Goal: Task Accomplishment & Management: Manage account settings

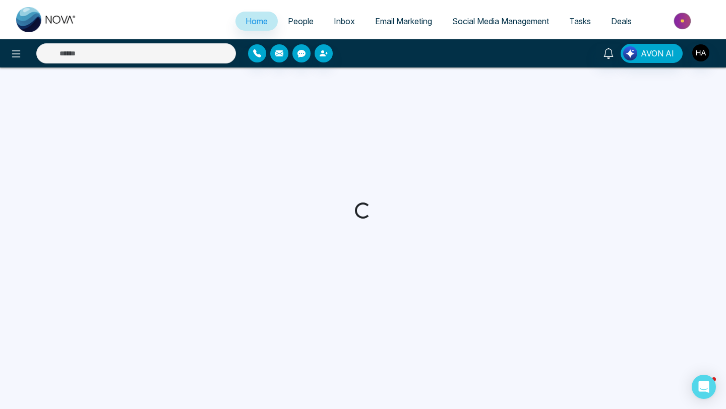
select select "*"
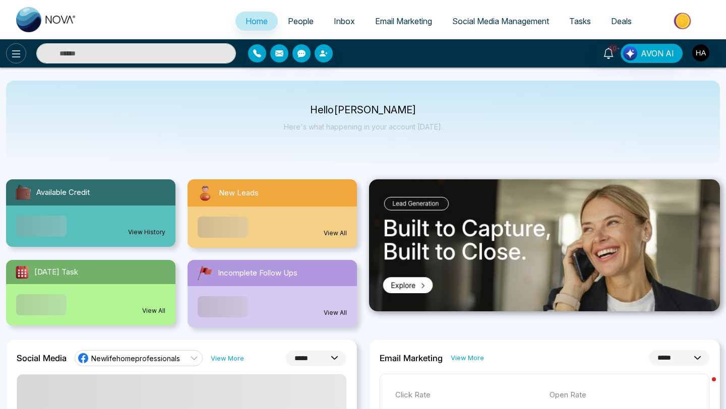
click at [16, 52] on icon at bounding box center [16, 54] width 12 height 12
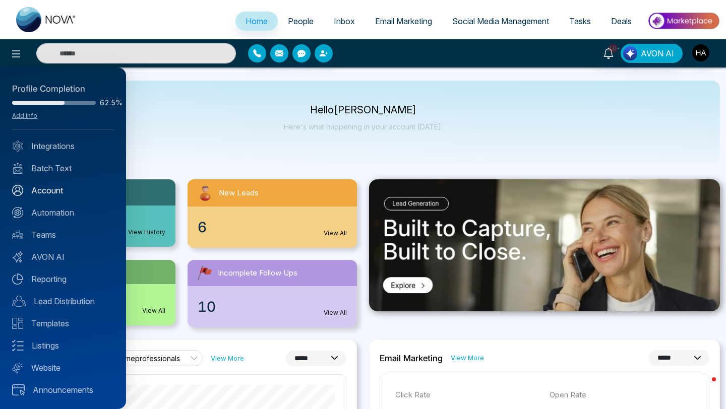
click at [52, 194] on link "Account" at bounding box center [63, 190] width 102 height 12
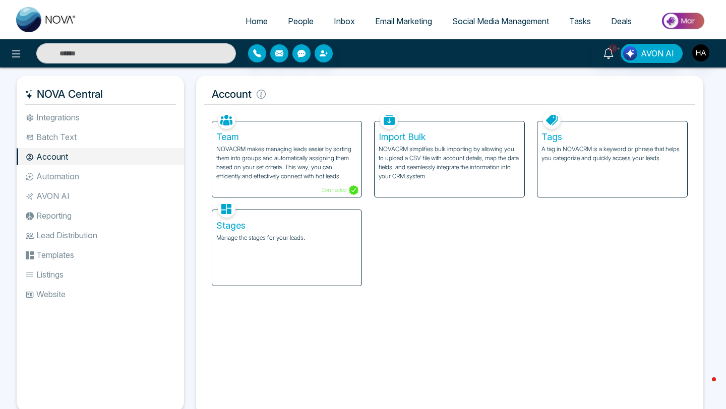
click at [65, 199] on li "AVON AI" at bounding box center [100, 195] width 167 height 17
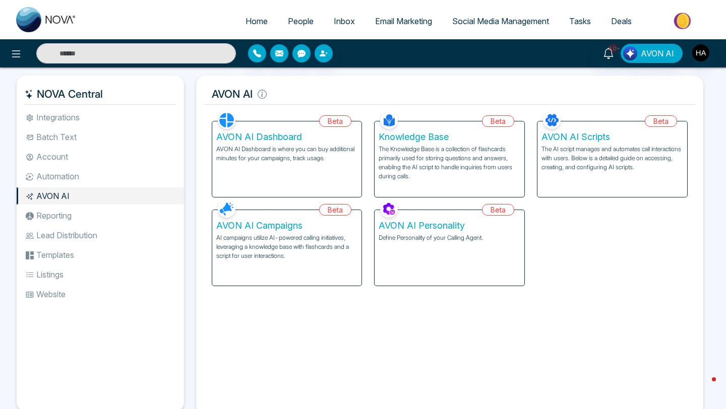
click at [58, 177] on li "Automation" at bounding box center [100, 176] width 167 height 17
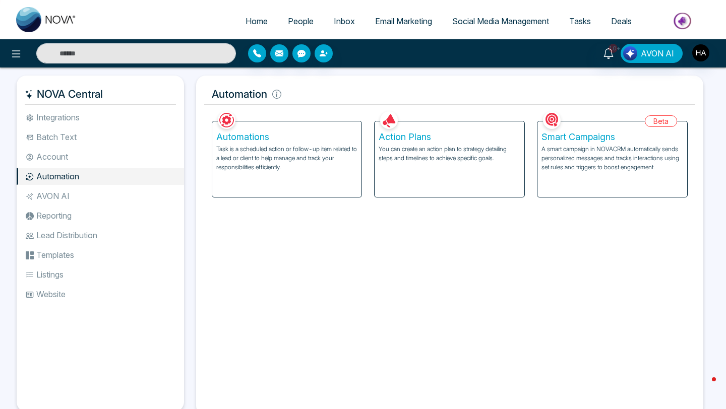
click at [94, 168] on li "Automation" at bounding box center [100, 176] width 167 height 17
click at [76, 158] on li "Account" at bounding box center [100, 156] width 167 height 17
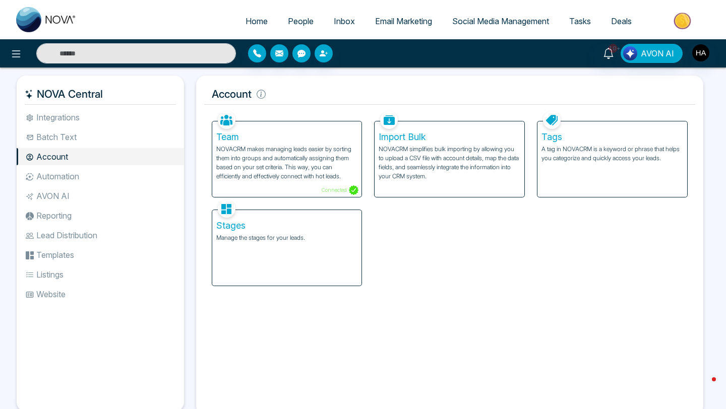
click at [48, 133] on li "Batch Text" at bounding box center [100, 136] width 167 height 17
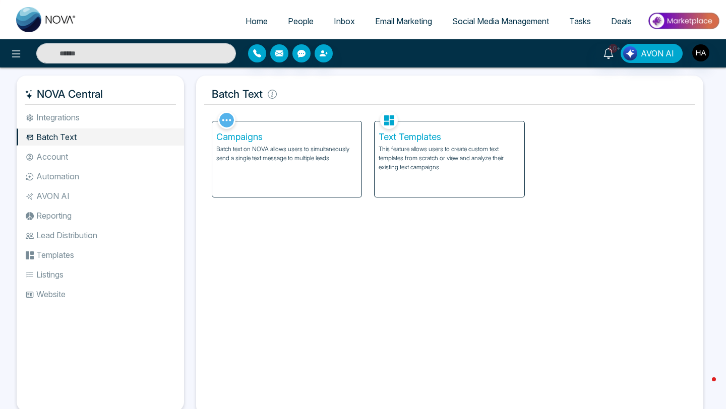
click at [288, 23] on span "People" at bounding box center [301, 21] width 26 height 10
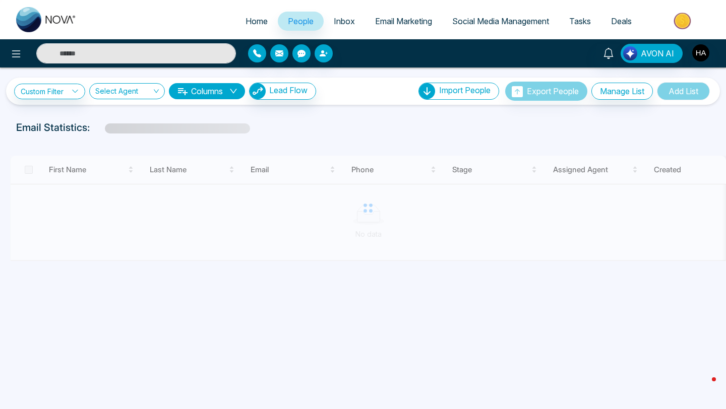
click at [290, 80] on div "Custom Filter Choose a filters Cancel Apply Select Agent Columns Lead Flow Impo…" at bounding box center [363, 91] width 714 height 27
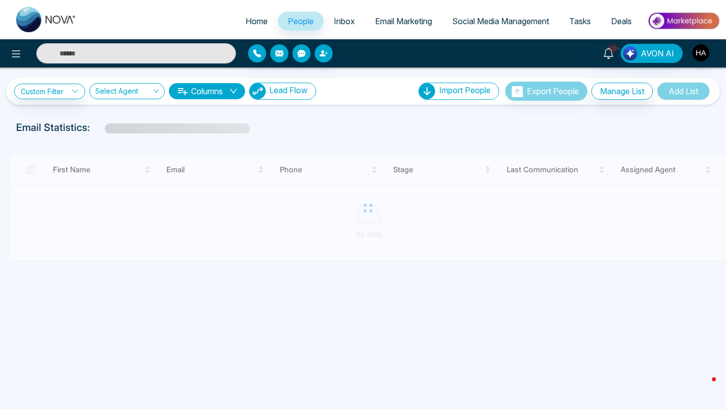
click at [290, 84] on button "Lead Flow" at bounding box center [282, 91] width 67 height 17
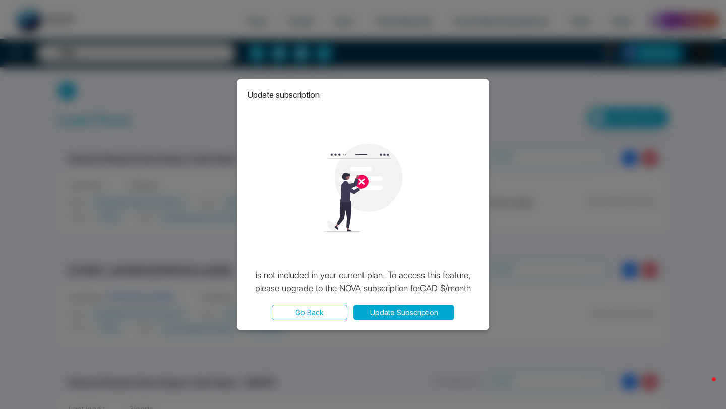
click at [321, 314] on button "Go Back" at bounding box center [310, 313] width 76 height 16
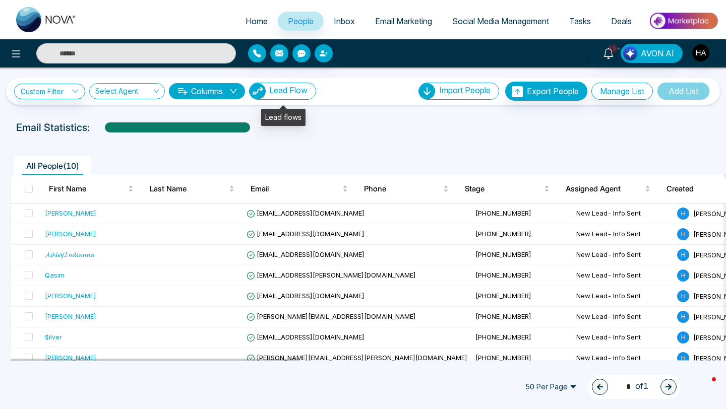
click at [297, 95] on button "Lead Flow" at bounding box center [282, 91] width 67 height 17
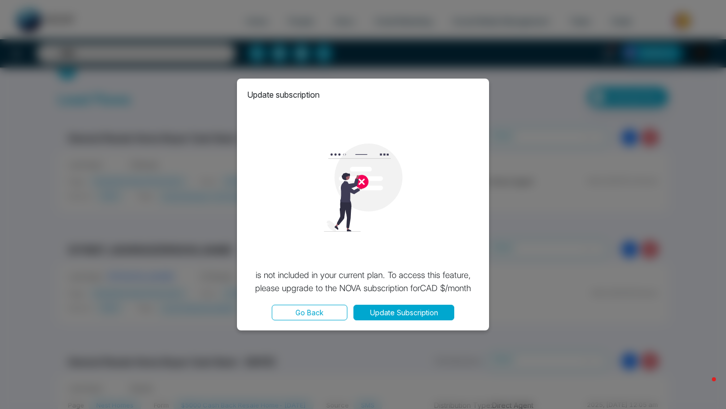
scroll to position [11, 0]
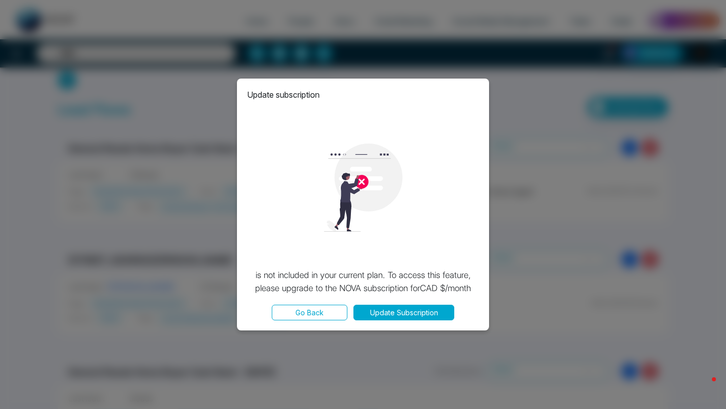
click at [395, 318] on button "Update Subscription" at bounding box center [403, 313] width 101 height 16
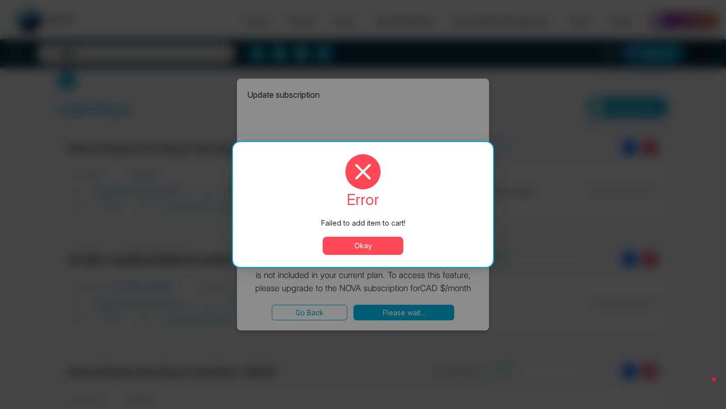
click at [380, 248] on button "Okay" at bounding box center [363, 246] width 81 height 18
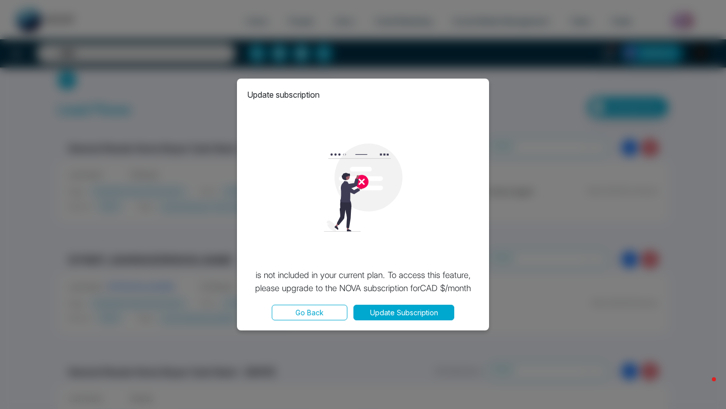
click at [307, 310] on button "Go Back" at bounding box center [310, 313] width 76 height 16
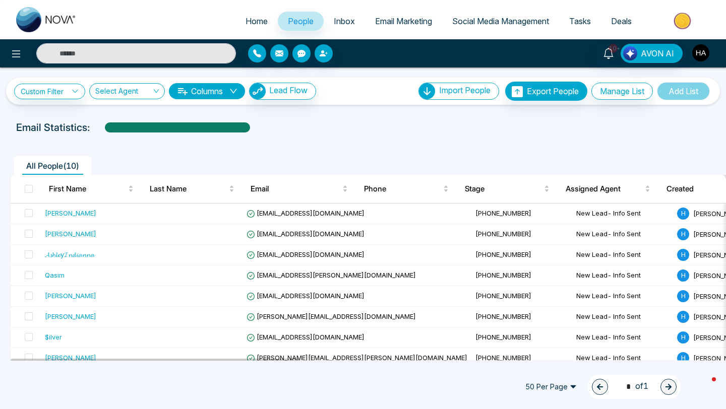
click at [706, 55] on img "button" at bounding box center [700, 52] width 17 height 17
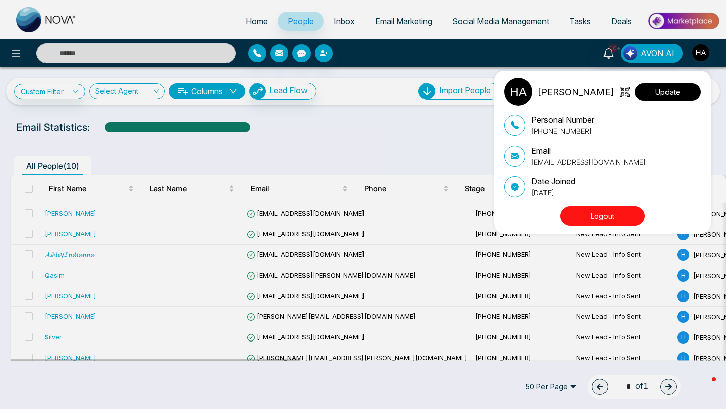
click at [669, 92] on button "Update" at bounding box center [667, 92] width 66 height 18
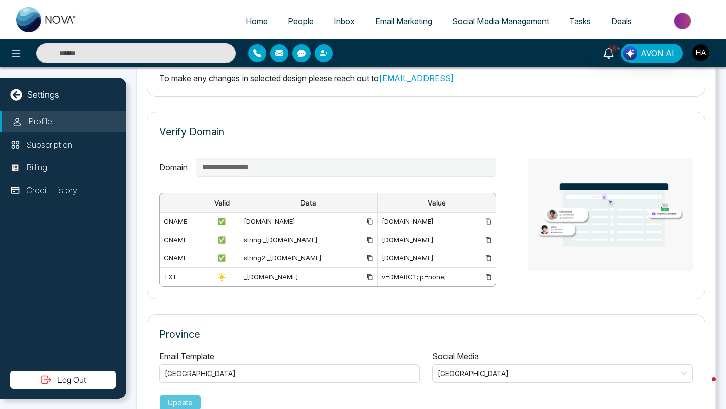
scroll to position [496, 0]
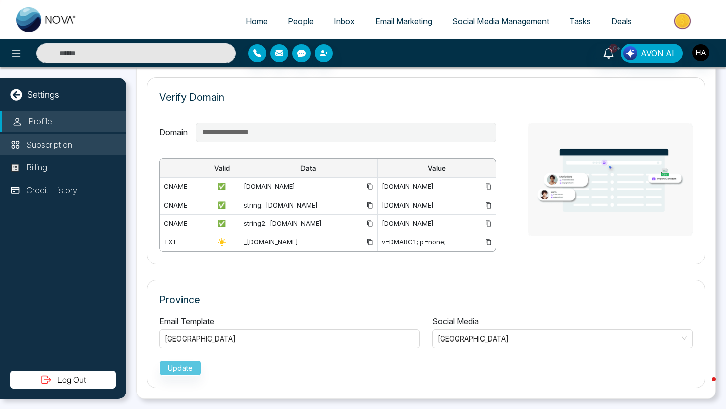
click at [61, 149] on p "Subscription" at bounding box center [49, 145] width 46 height 13
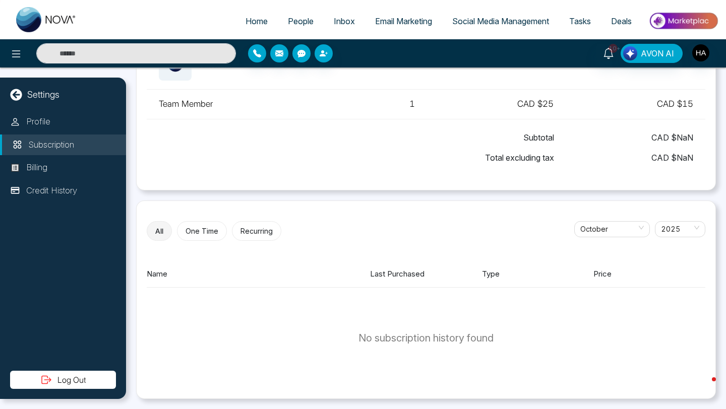
scroll to position [108, 0]
click at [61, 171] on li "Billing" at bounding box center [63, 167] width 126 height 21
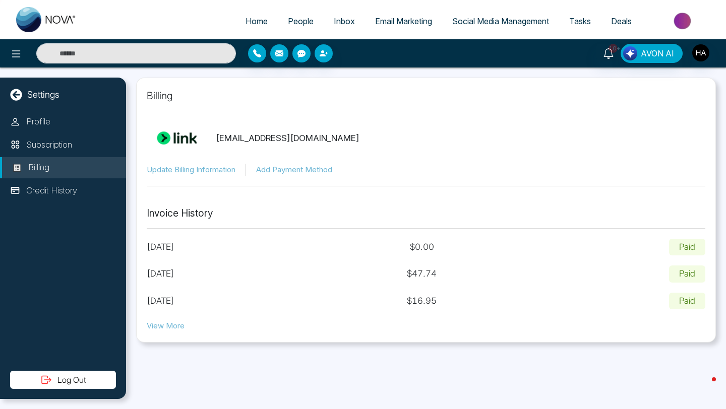
click at [473, 25] on span "Social Media Management" at bounding box center [500, 21] width 97 height 10
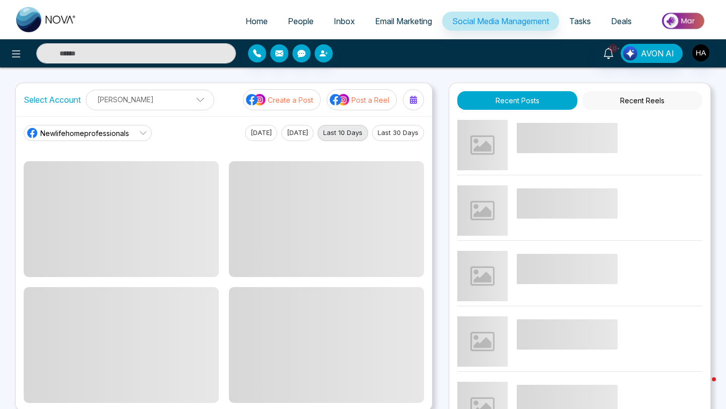
click at [136, 133] on link "Newlifehomeprofessionals" at bounding box center [88, 133] width 128 height 16
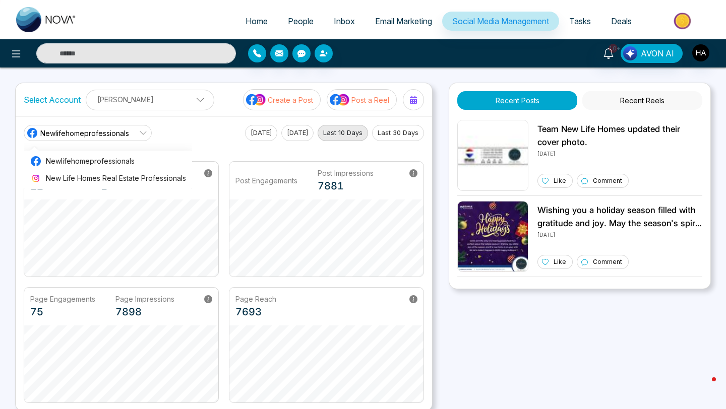
click at [304, 19] on span "People" at bounding box center [301, 21] width 26 height 10
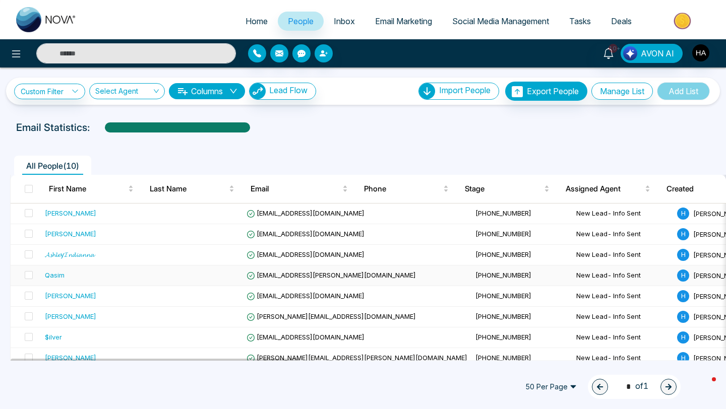
scroll to position [52, 0]
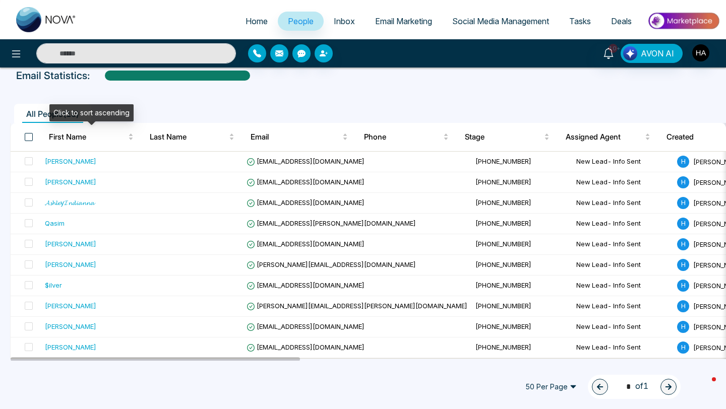
click at [31, 136] on span at bounding box center [29, 137] width 8 height 8
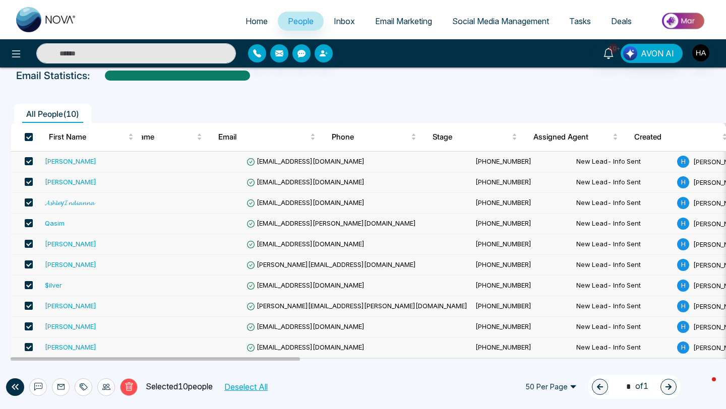
scroll to position [0, 0]
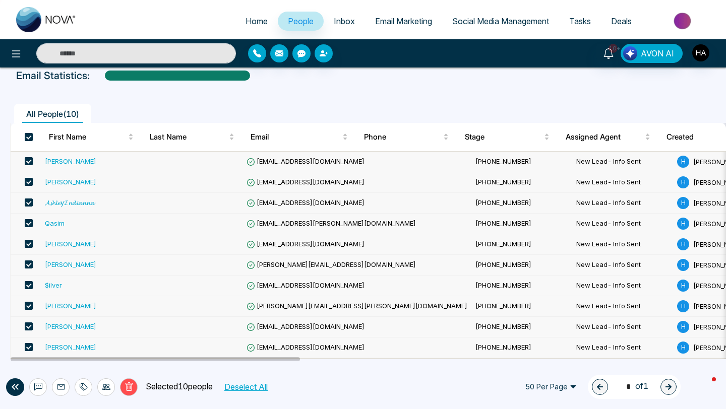
click at [107, 387] on icon at bounding box center [106, 387] width 8 height 6
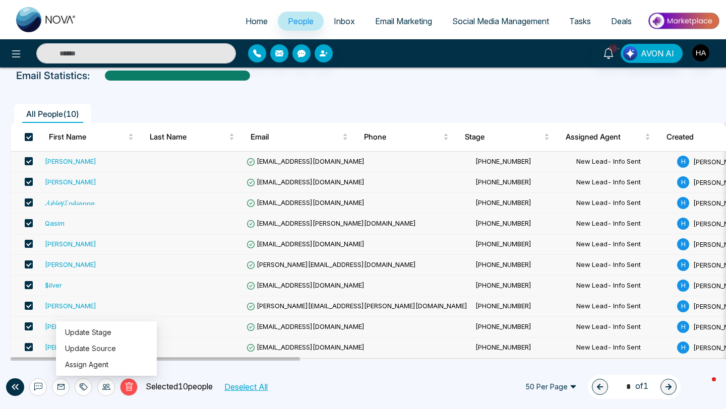
click at [105, 388] on icon at bounding box center [106, 387] width 8 height 6
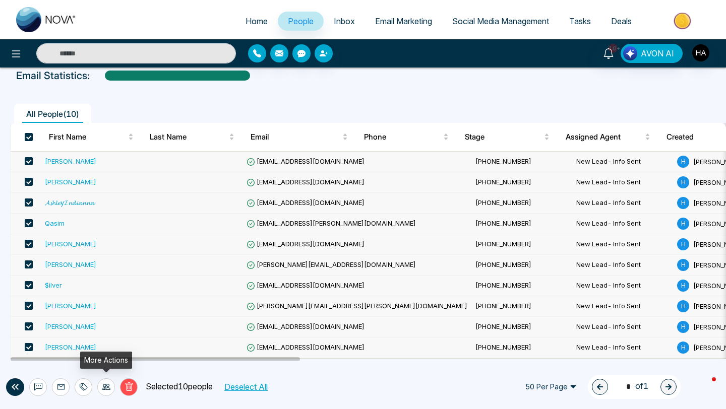
click at [105, 388] on icon at bounding box center [106, 387] width 8 height 6
click at [348, 25] on link "Inbox" at bounding box center [344, 21] width 41 height 19
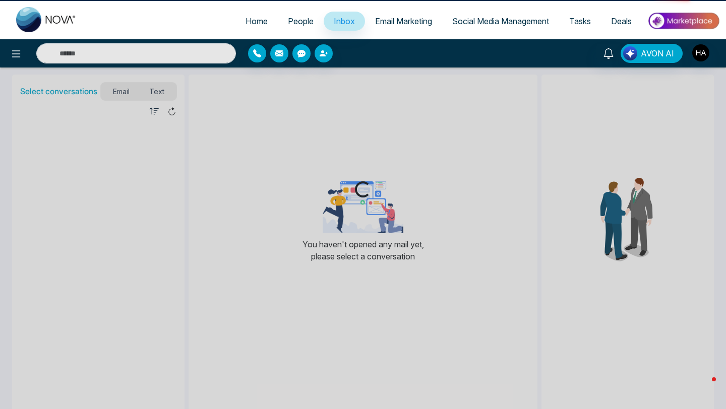
click at [298, 20] on span "People" at bounding box center [301, 21] width 26 height 10
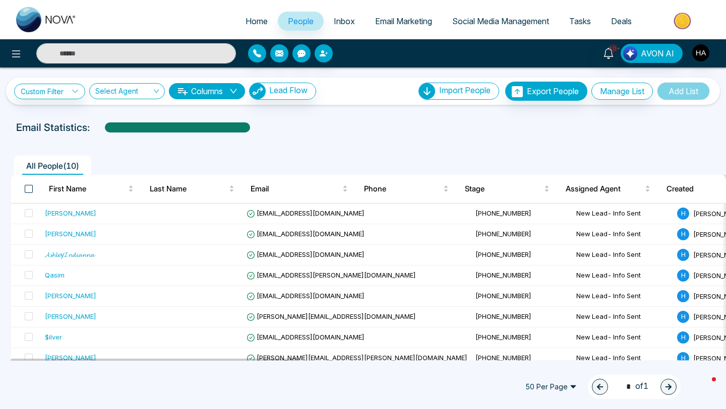
click at [31, 190] on span at bounding box center [29, 189] width 8 height 8
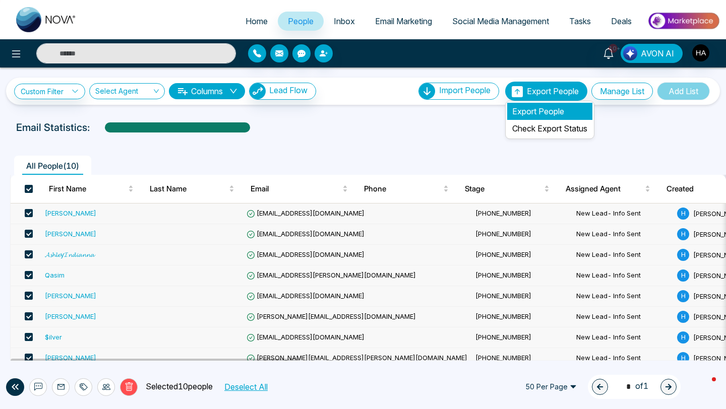
click at [544, 110] on li "Export People" at bounding box center [549, 111] width 85 height 17
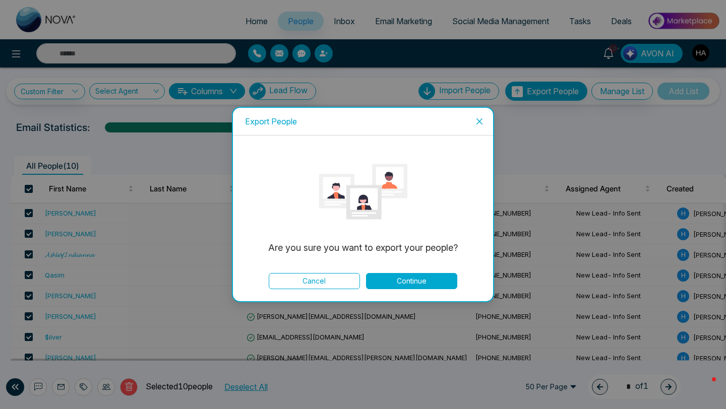
click at [390, 274] on button "Continue" at bounding box center [411, 281] width 91 height 16
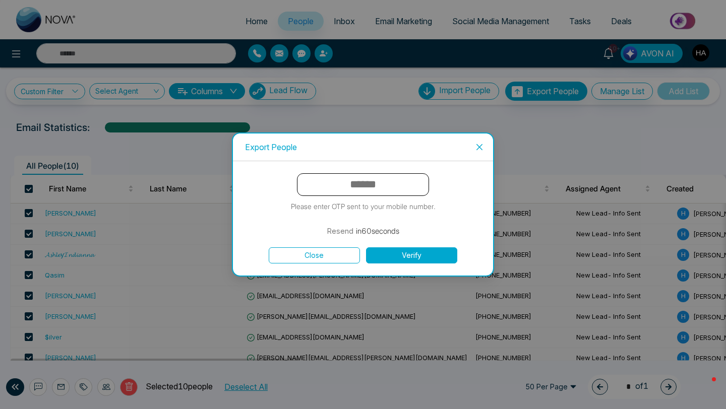
click at [376, 183] on input "text" at bounding box center [363, 184] width 132 height 23
type input "******"
click at [366, 247] on button "Verify" at bounding box center [411, 255] width 91 height 16
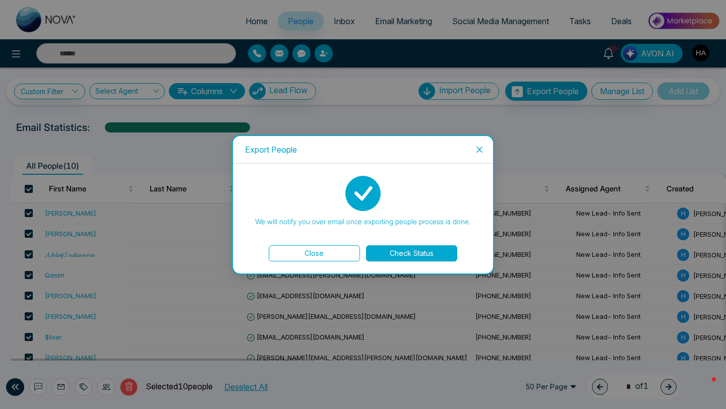
click at [395, 258] on button "Check Status" at bounding box center [411, 253] width 91 height 16
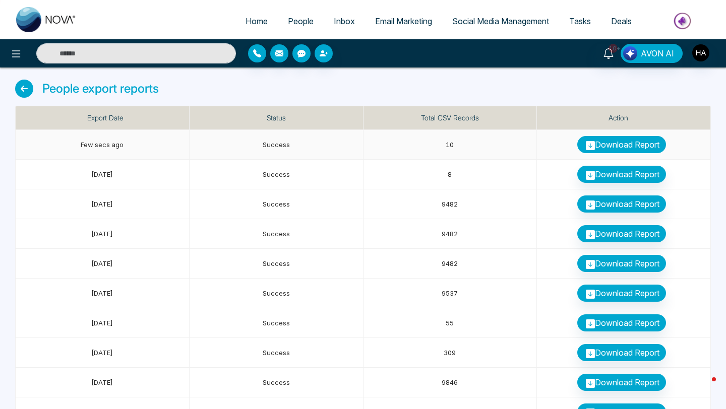
click at [627, 145] on link "Download Report" at bounding box center [621, 144] width 89 height 17
click at [636, 177] on link "Download Report" at bounding box center [621, 174] width 89 height 17
click at [617, 148] on link "Download Report" at bounding box center [621, 144] width 89 height 17
